Goal: Information Seeking & Learning: Compare options

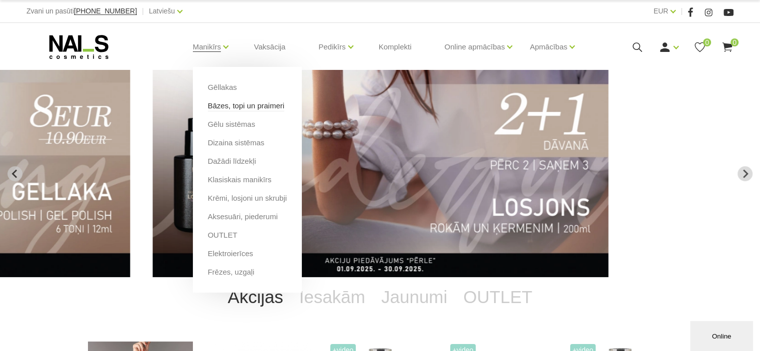
click at [222, 107] on link "Bāzes, topi un praimeri" at bounding box center [246, 105] width 76 height 11
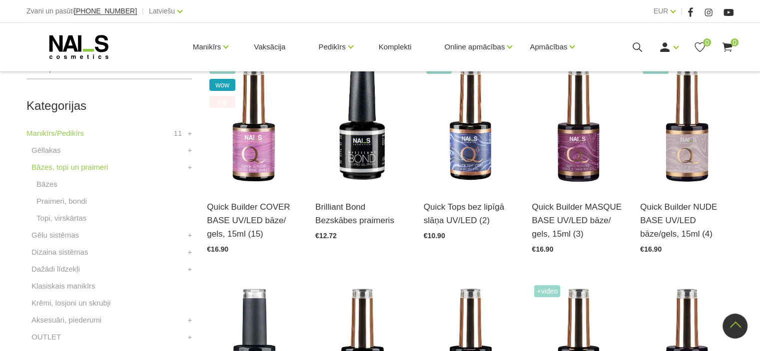
scroll to position [300, 0]
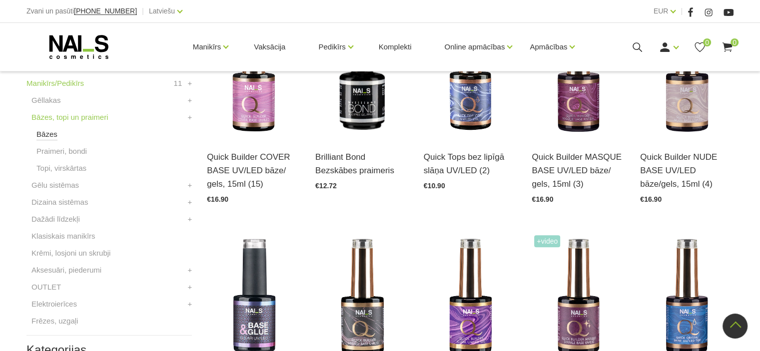
click at [46, 135] on link "Bāzes" at bounding box center [46, 134] width 21 height 12
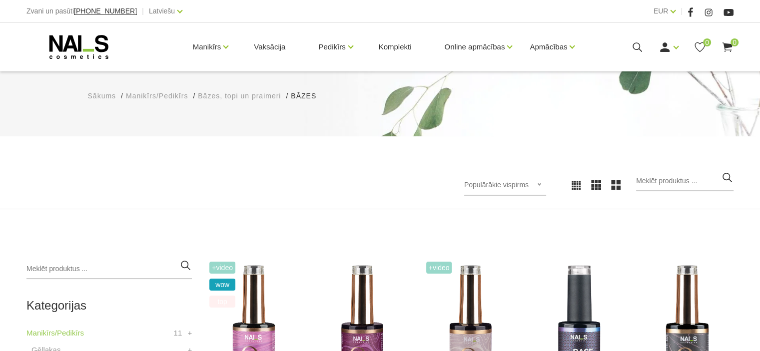
scroll to position [200, 0]
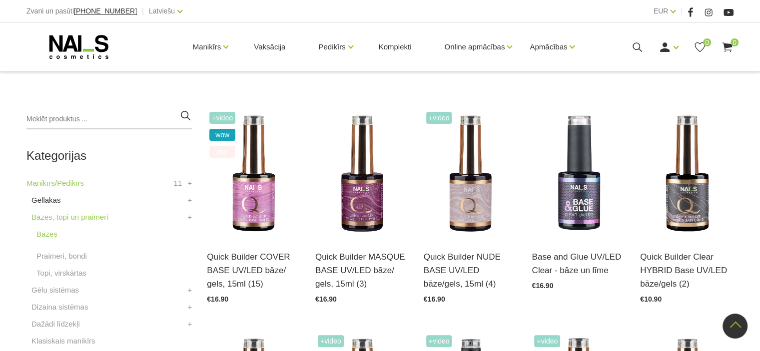
click at [44, 203] on link "Gēllakas" at bounding box center [45, 200] width 29 height 12
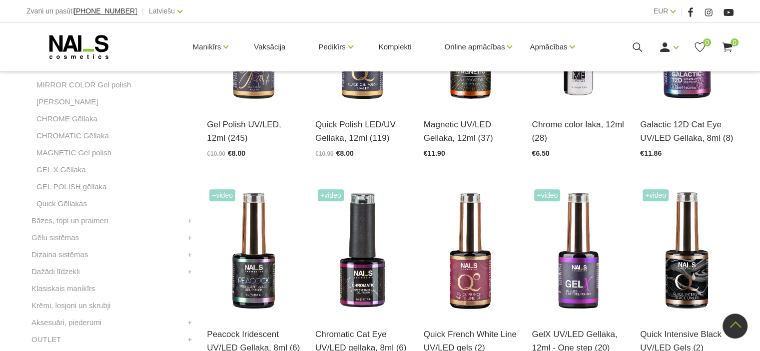
scroll to position [350, 0]
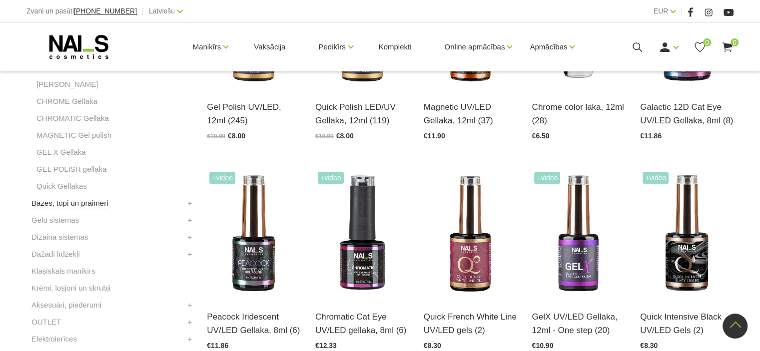
click at [80, 205] on link "Bāzes, topi un praimeri" at bounding box center [69, 203] width 76 height 12
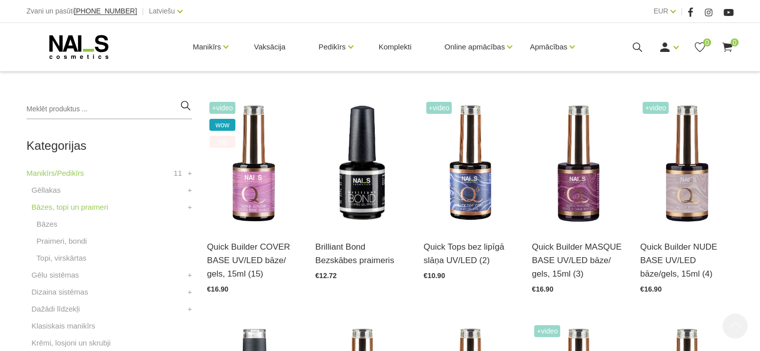
scroll to position [300, 0]
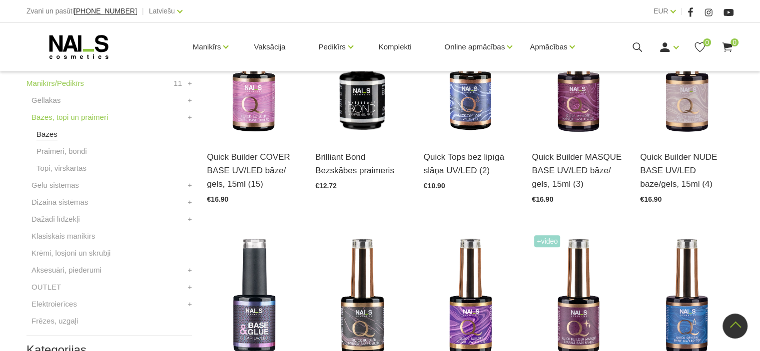
click at [49, 133] on link "Bāzes" at bounding box center [46, 134] width 21 height 12
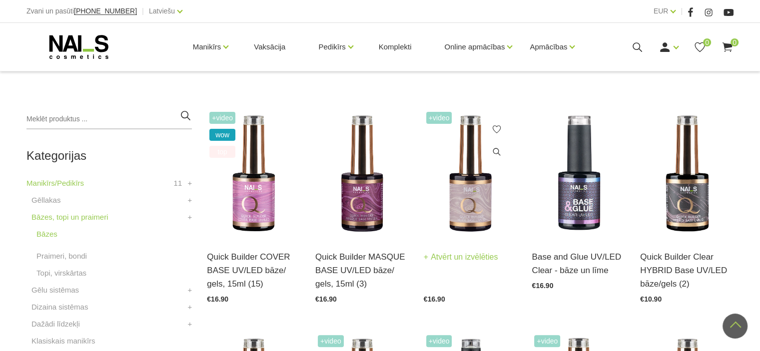
scroll to position [200, 0]
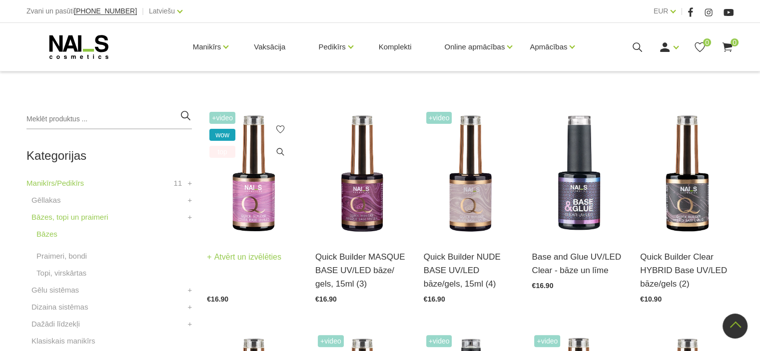
click at [251, 205] on img at bounding box center [253, 173] width 93 height 128
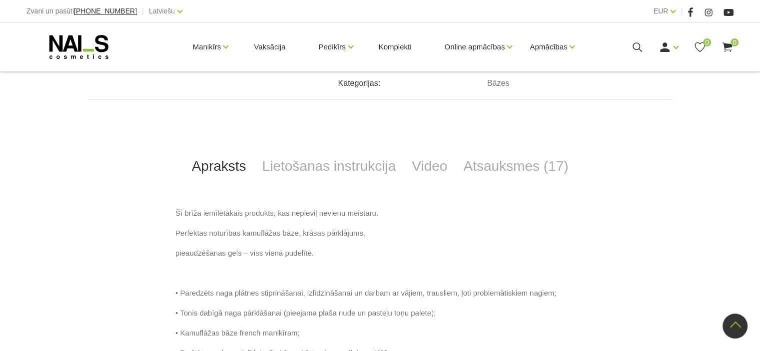
scroll to position [150, 0]
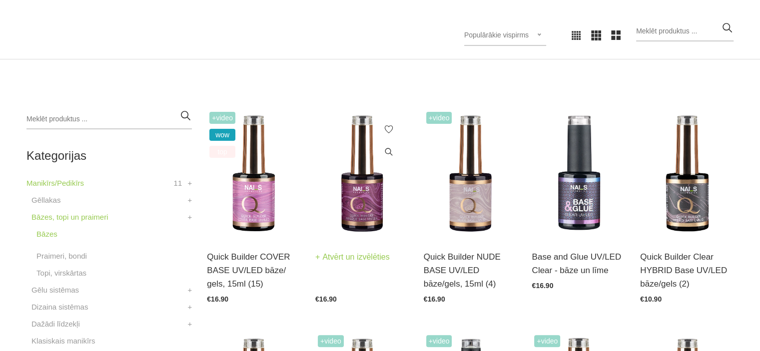
scroll to position [200, 0]
click at [362, 195] on img at bounding box center [361, 173] width 93 height 128
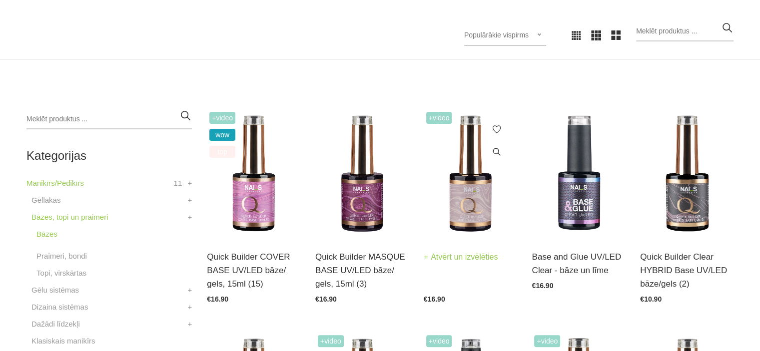
click at [472, 193] on img at bounding box center [470, 173] width 93 height 128
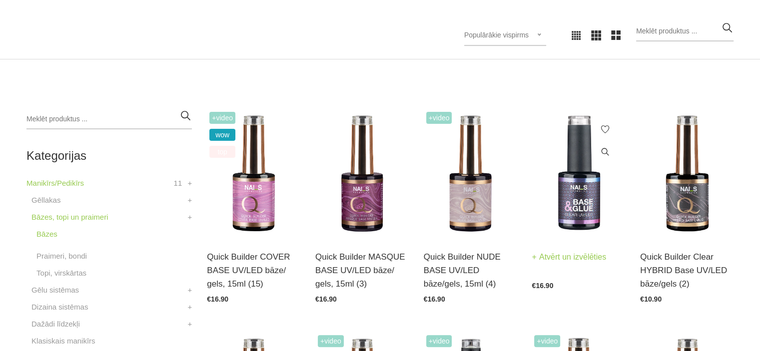
click at [579, 193] on img at bounding box center [577, 173] width 93 height 128
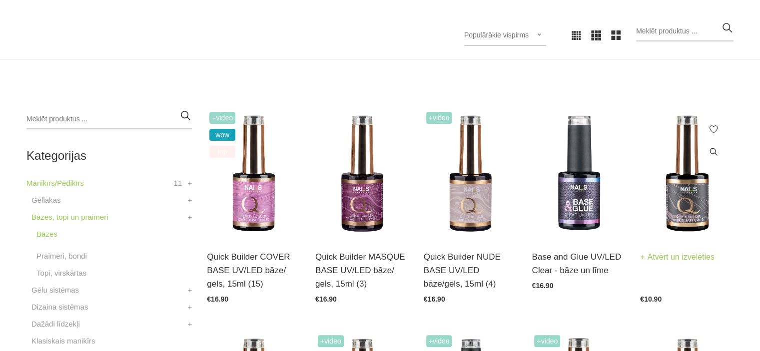
click at [693, 194] on img at bounding box center [686, 173] width 93 height 128
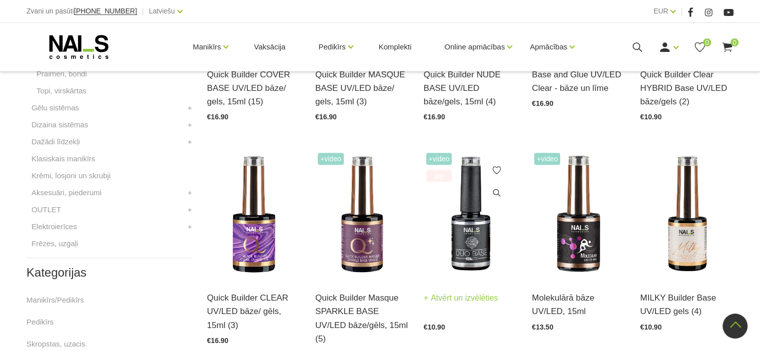
scroll to position [400, 0]
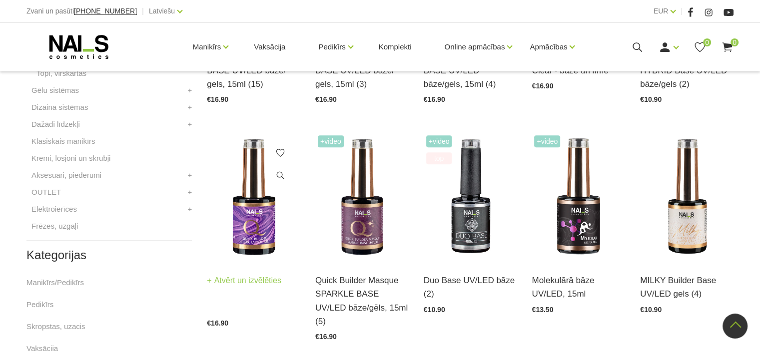
click at [248, 221] on img at bounding box center [253, 197] width 93 height 128
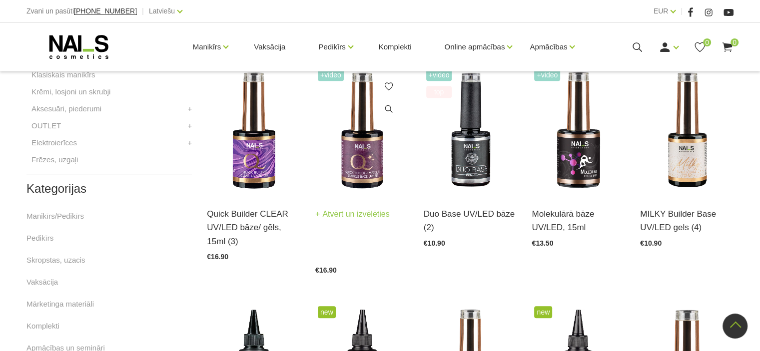
scroll to position [450, 0]
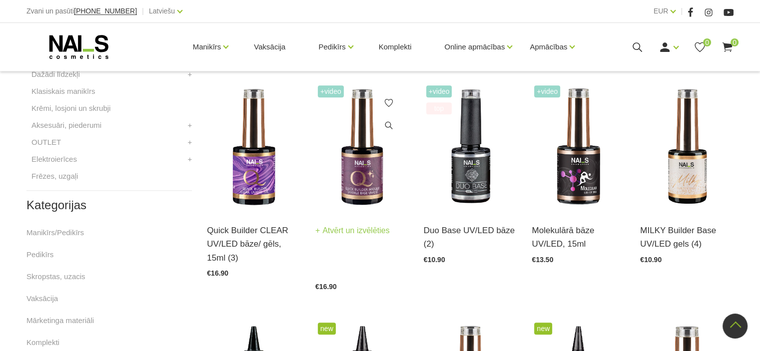
click at [363, 167] on img at bounding box center [361, 147] width 93 height 128
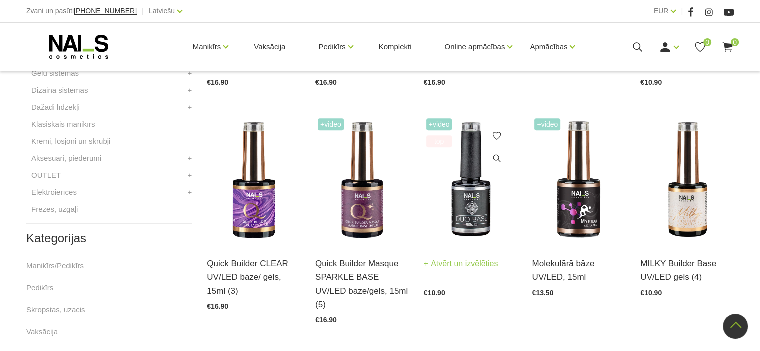
scroll to position [400, 0]
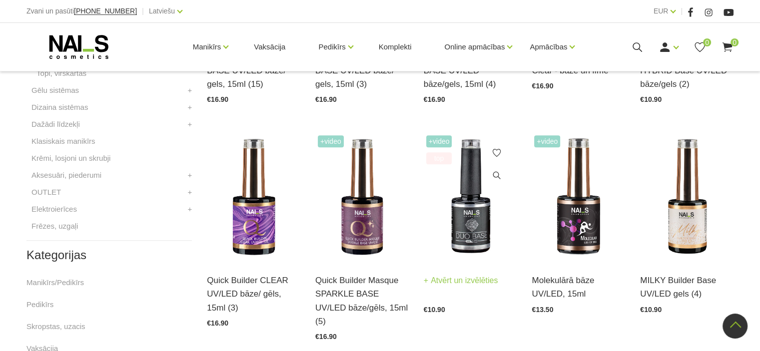
click at [473, 225] on img at bounding box center [470, 197] width 93 height 128
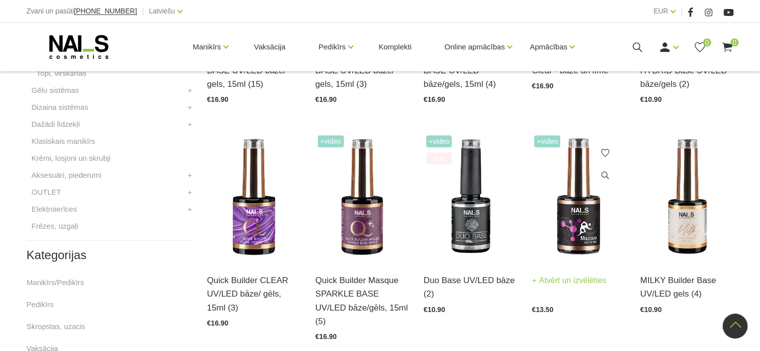
click at [576, 217] on img at bounding box center [577, 197] width 93 height 128
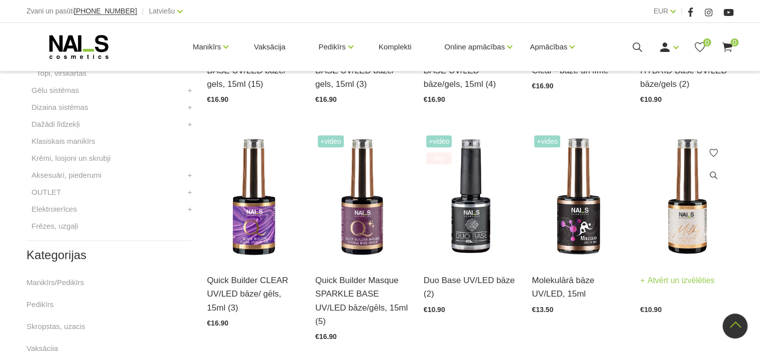
click at [694, 231] on img at bounding box center [686, 197] width 93 height 128
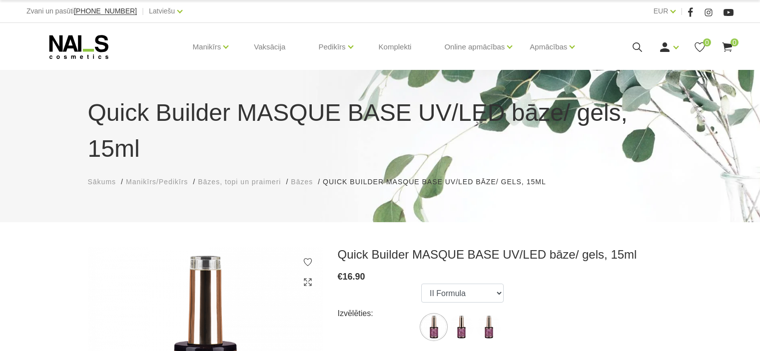
scroll to position [50, 0]
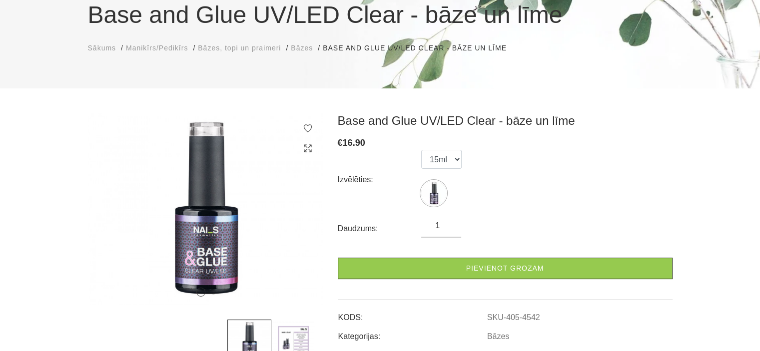
scroll to position [50, 0]
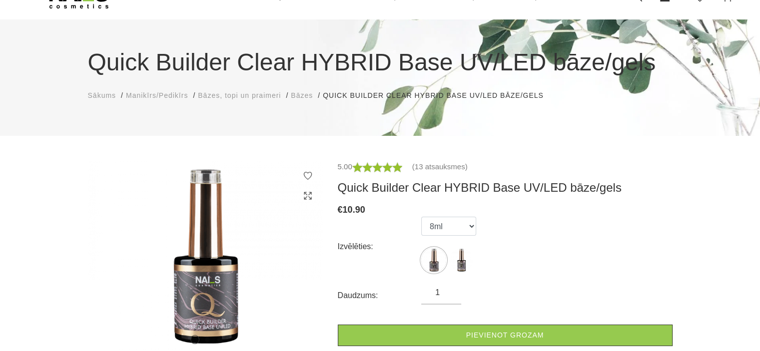
scroll to position [50, 0]
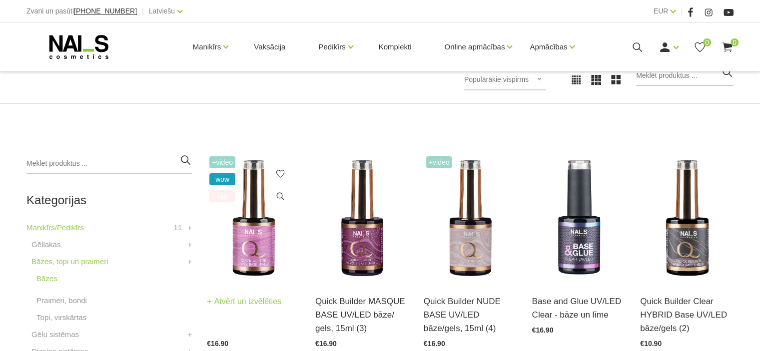
scroll to position [205, 0]
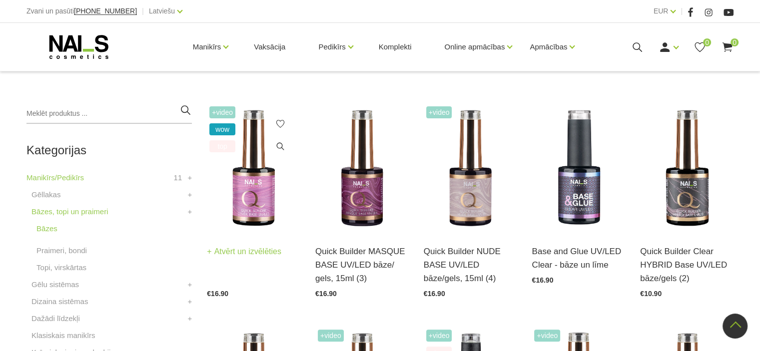
click at [248, 183] on img at bounding box center [253, 168] width 93 height 128
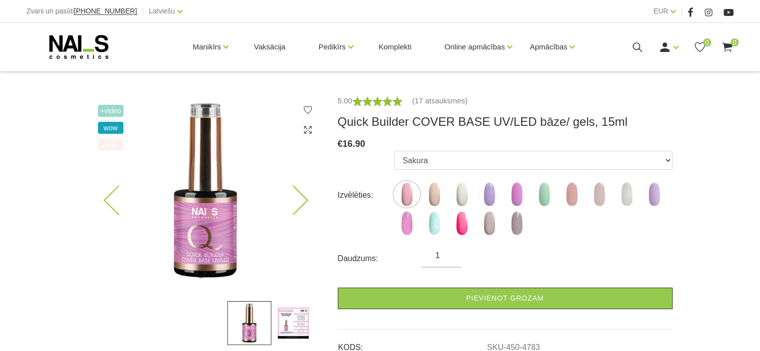
scroll to position [100, 0]
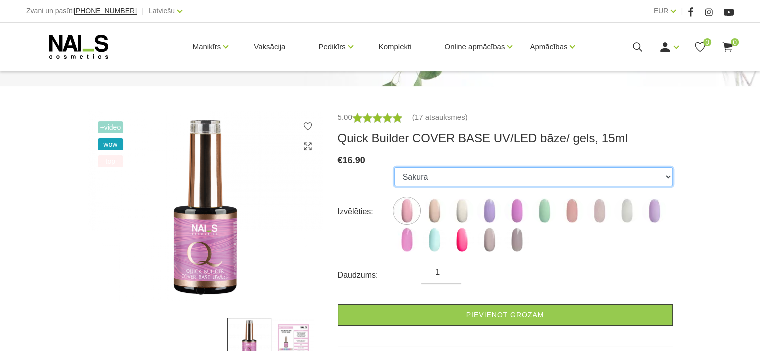
click at [669, 179] on select "Sakura Sweet Dream Milkshake May Lilac with Shimmer Pink Peony with Shimmer Min…" at bounding box center [533, 176] width 278 height 19
